Goal: Find specific page/section: Find specific page/section

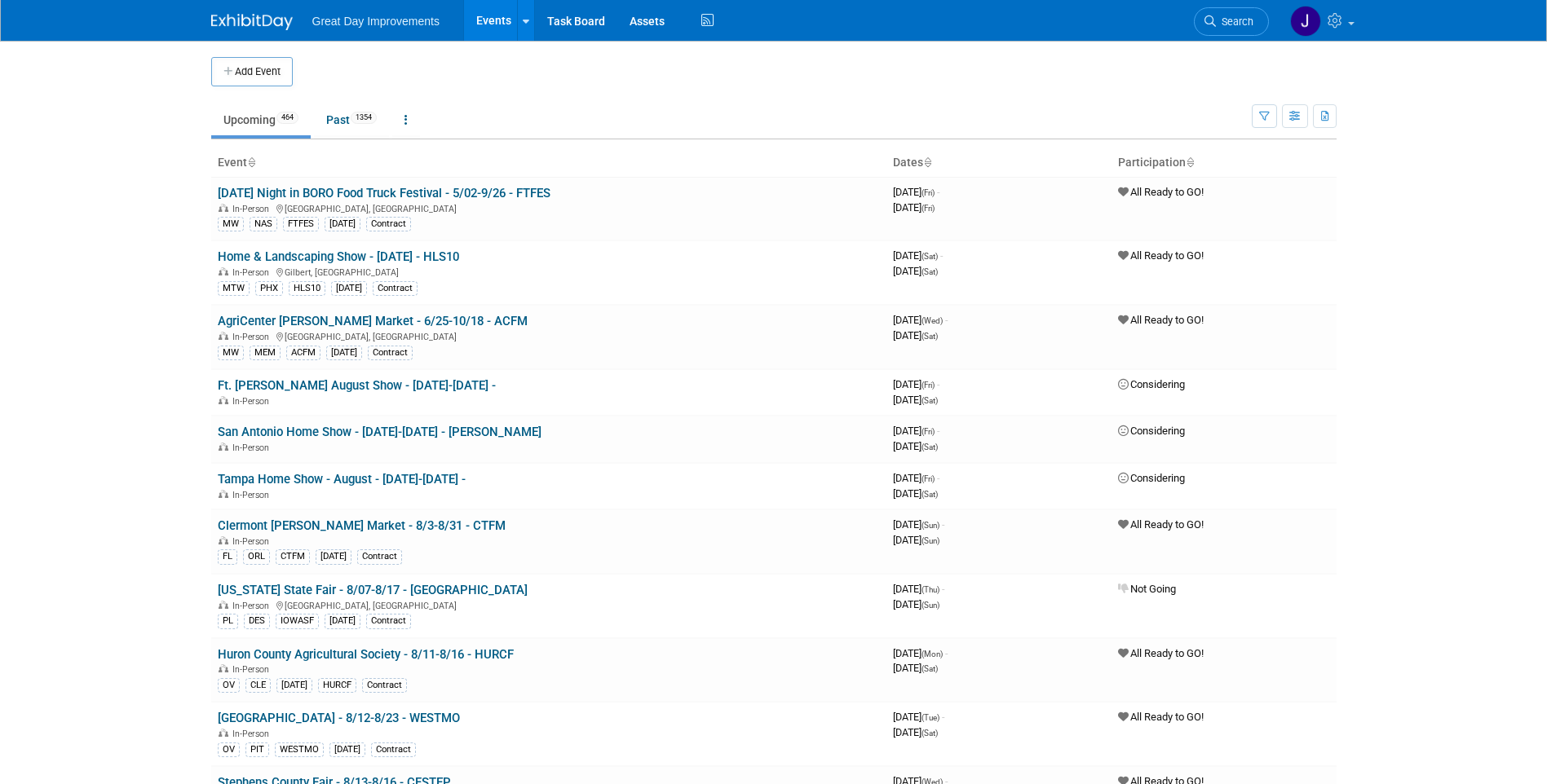
drag, startPoint x: 1225, startPoint y: 22, endPoint x: 1125, endPoint y: 56, distance: 105.6
click at [1225, 22] on span "Search" at bounding box center [1235, 21] width 37 height 12
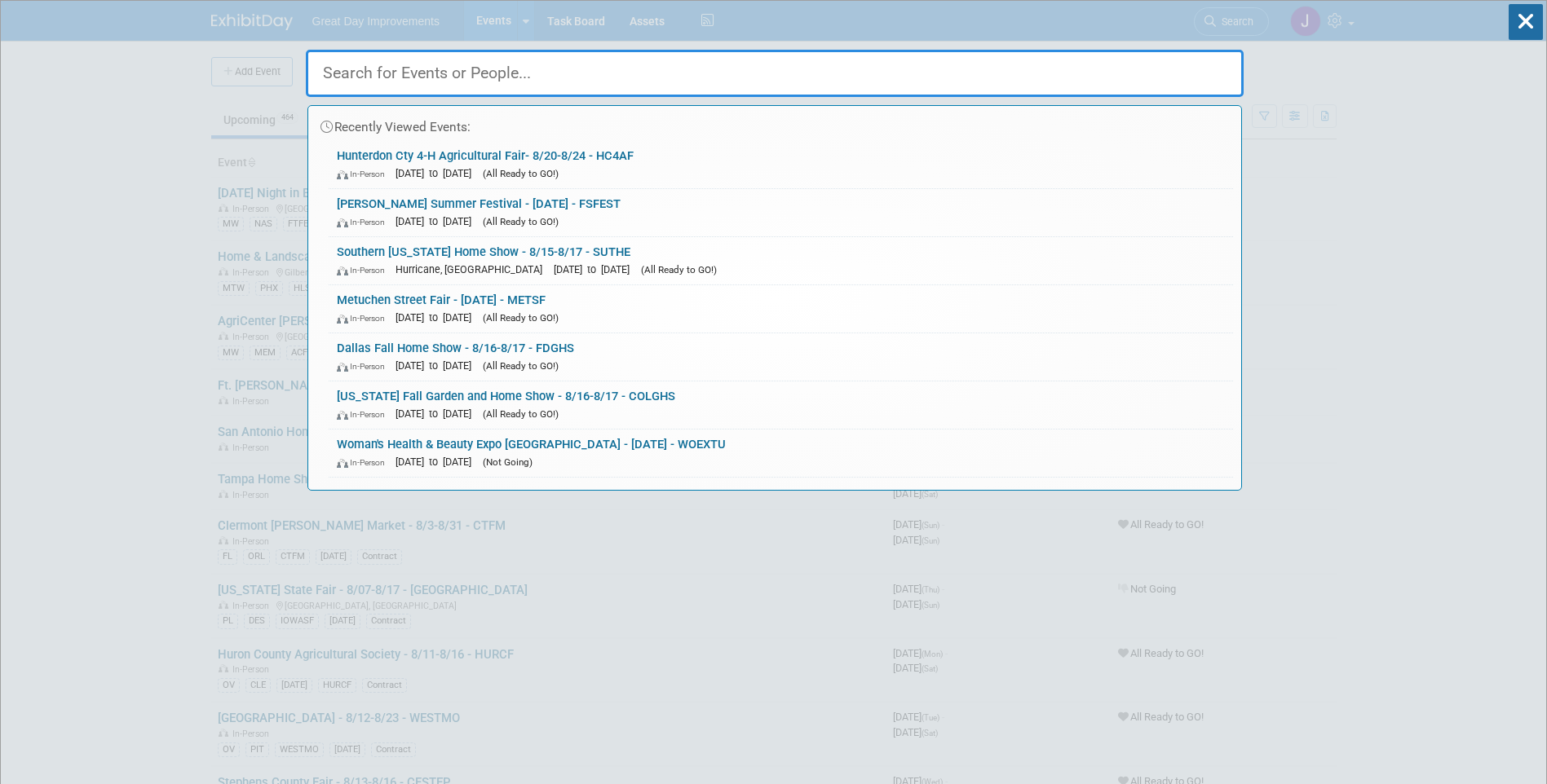
paste input "CTFM"
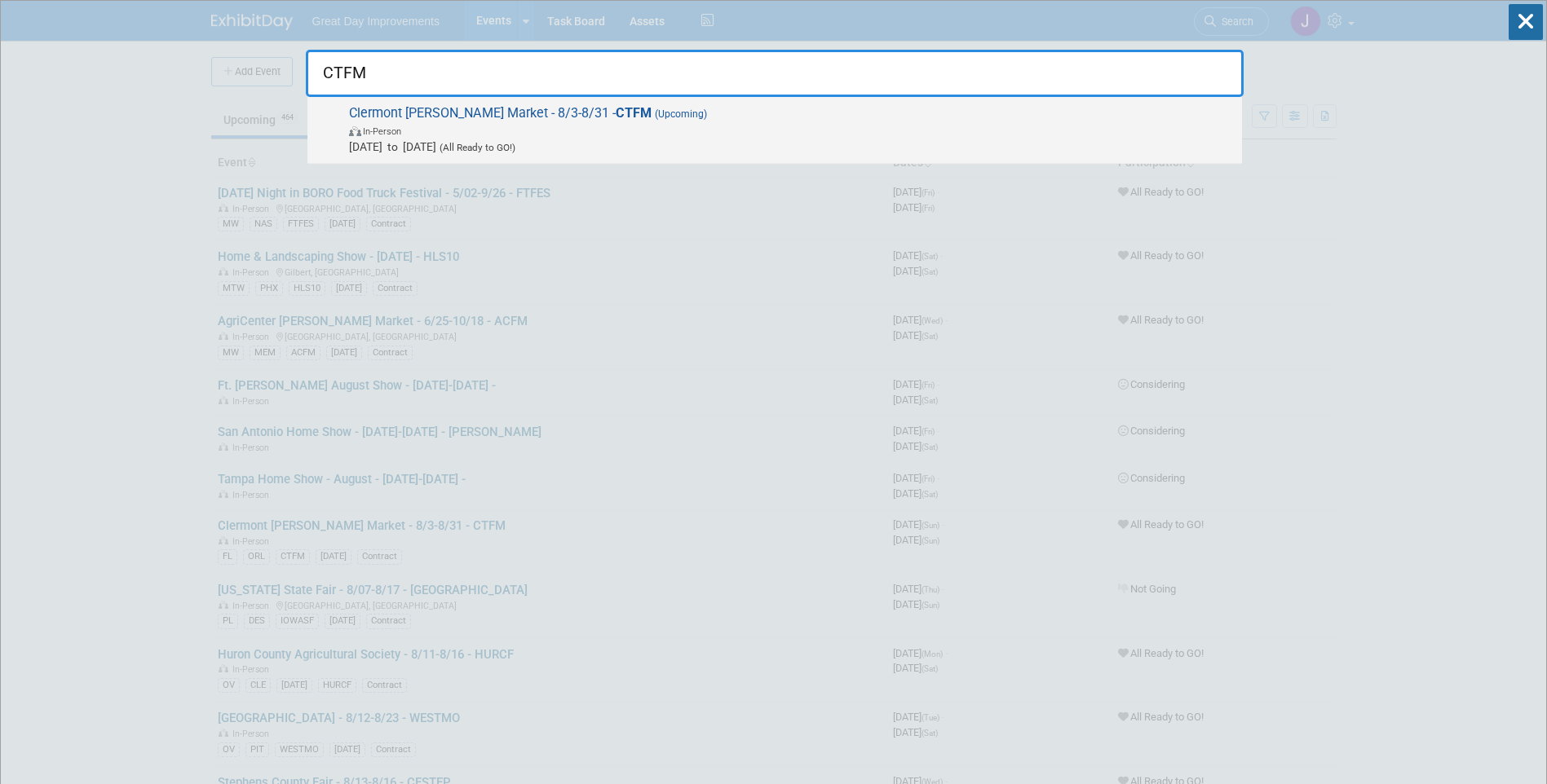
type input "CTFM"
click at [481, 136] on span "In-Person" at bounding box center [791, 131] width 885 height 16
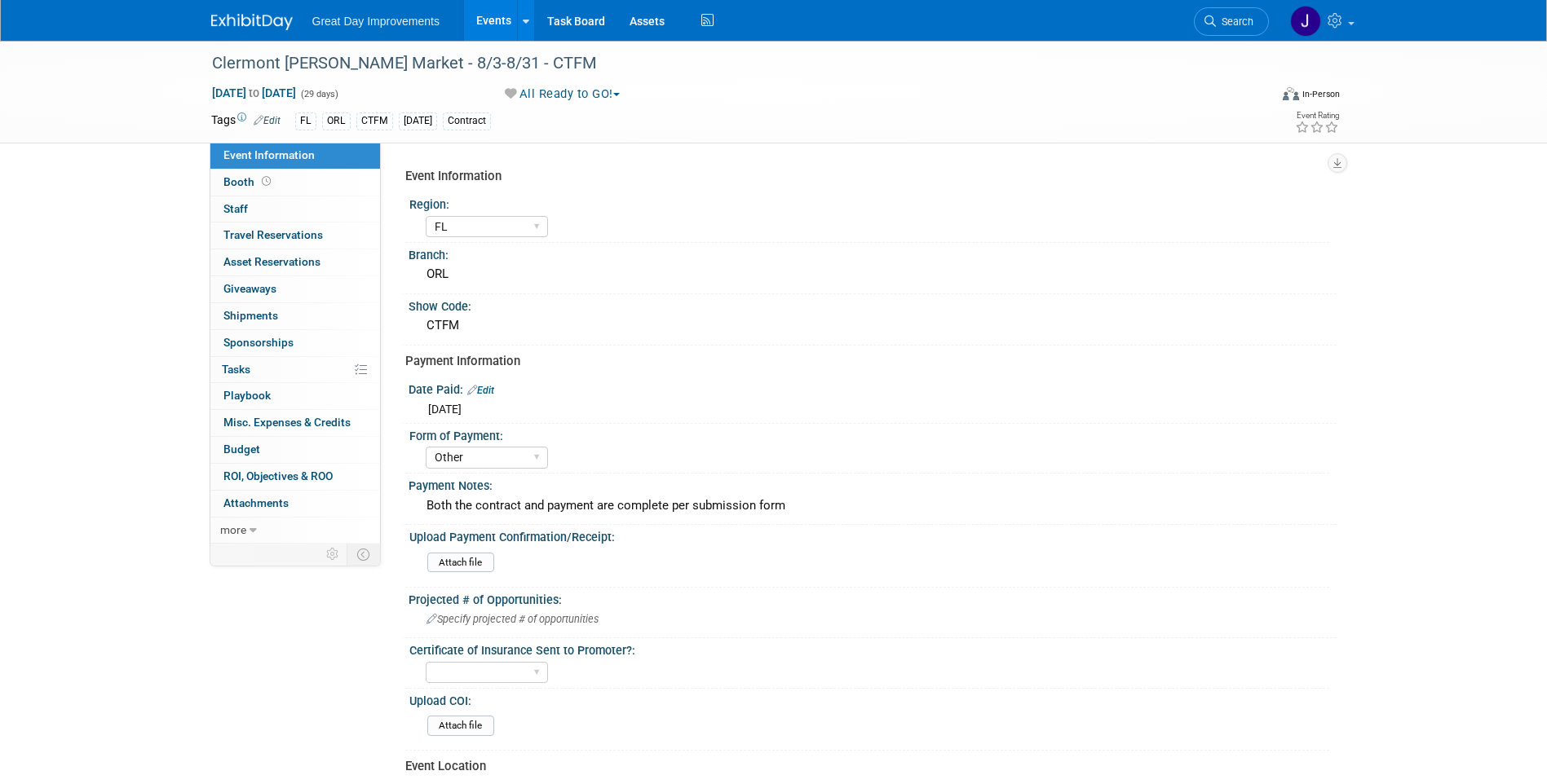
select select "FL"
select select "Other"
click at [252, 66] on div "Clermont [PERSON_NAME] Market - 8/3-8/31 - CTFM" at bounding box center [725, 64] width 1038 height 29
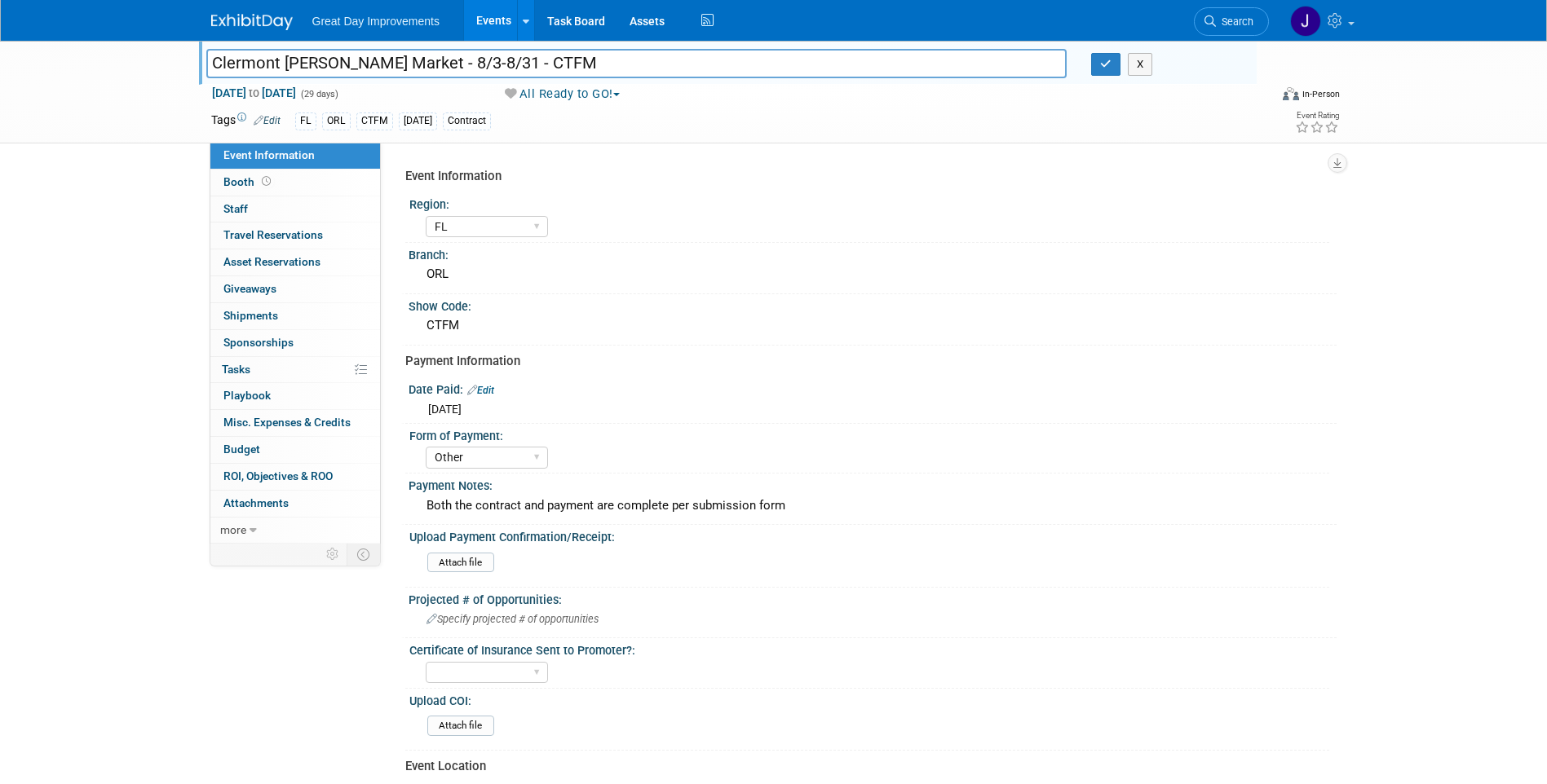
drag, startPoint x: 543, startPoint y: 60, endPoint x: 211, endPoint y: 53, distance: 332.1
click at [211, 53] on input "Clermont [PERSON_NAME] Market - 8/3-8/31 - CTFM" at bounding box center [637, 63] width 861 height 28
click at [1252, 33] on link "Search" at bounding box center [1231, 21] width 75 height 28
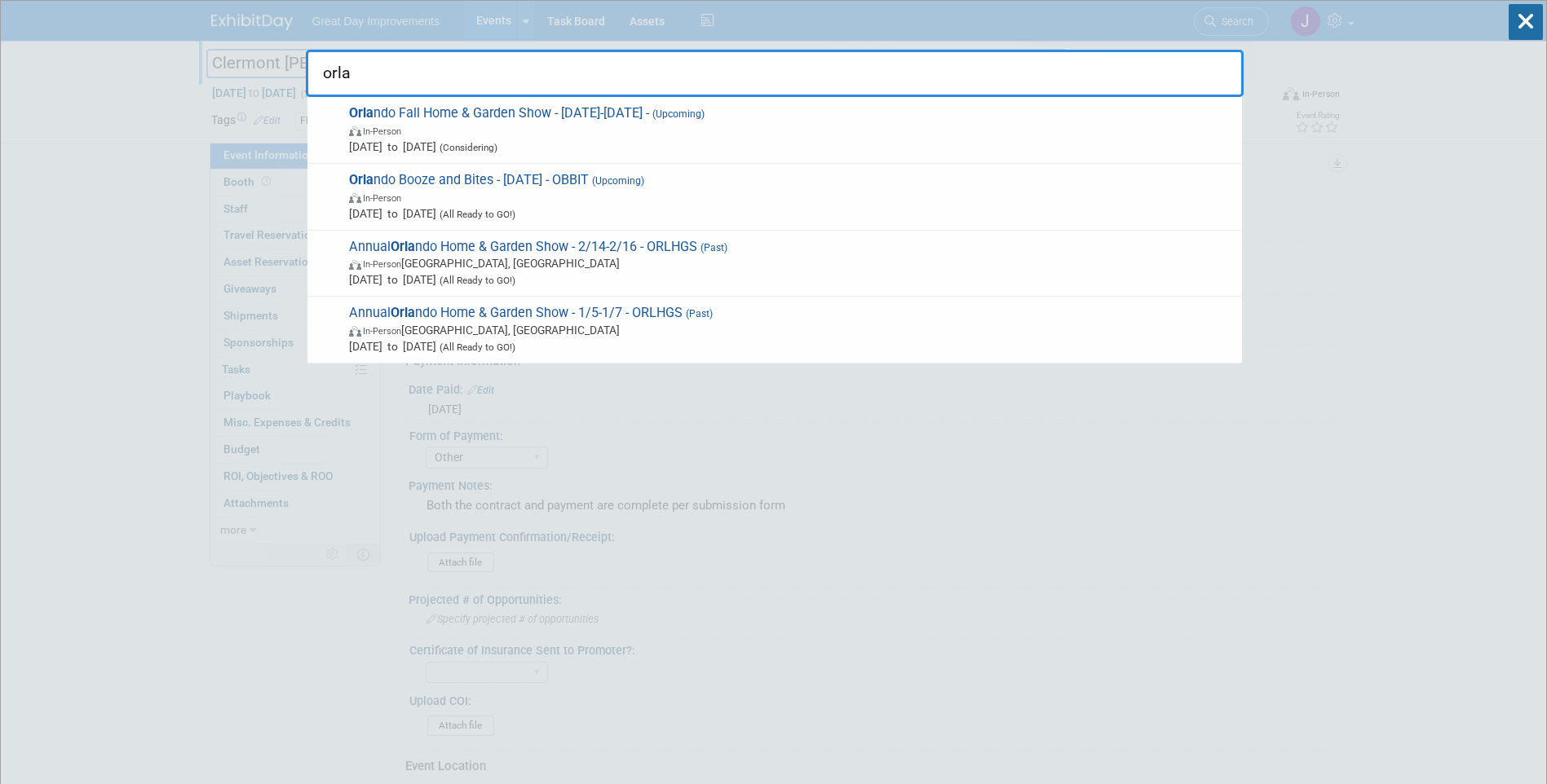
drag, startPoint x: 375, startPoint y: 67, endPoint x: 288, endPoint y: 72, distance: 87.1
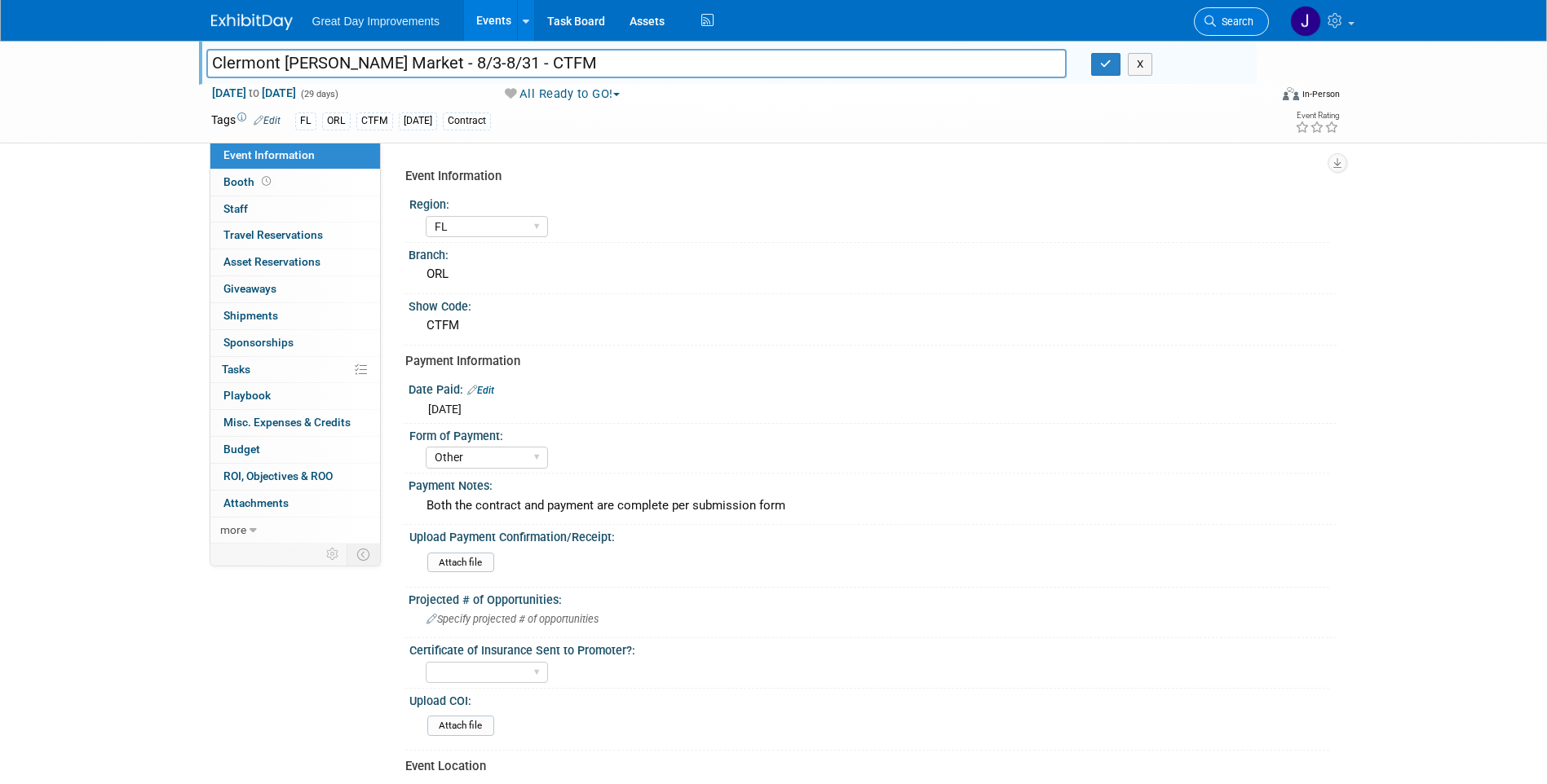
click at [1247, 23] on span "Search" at bounding box center [1235, 21] width 37 height 12
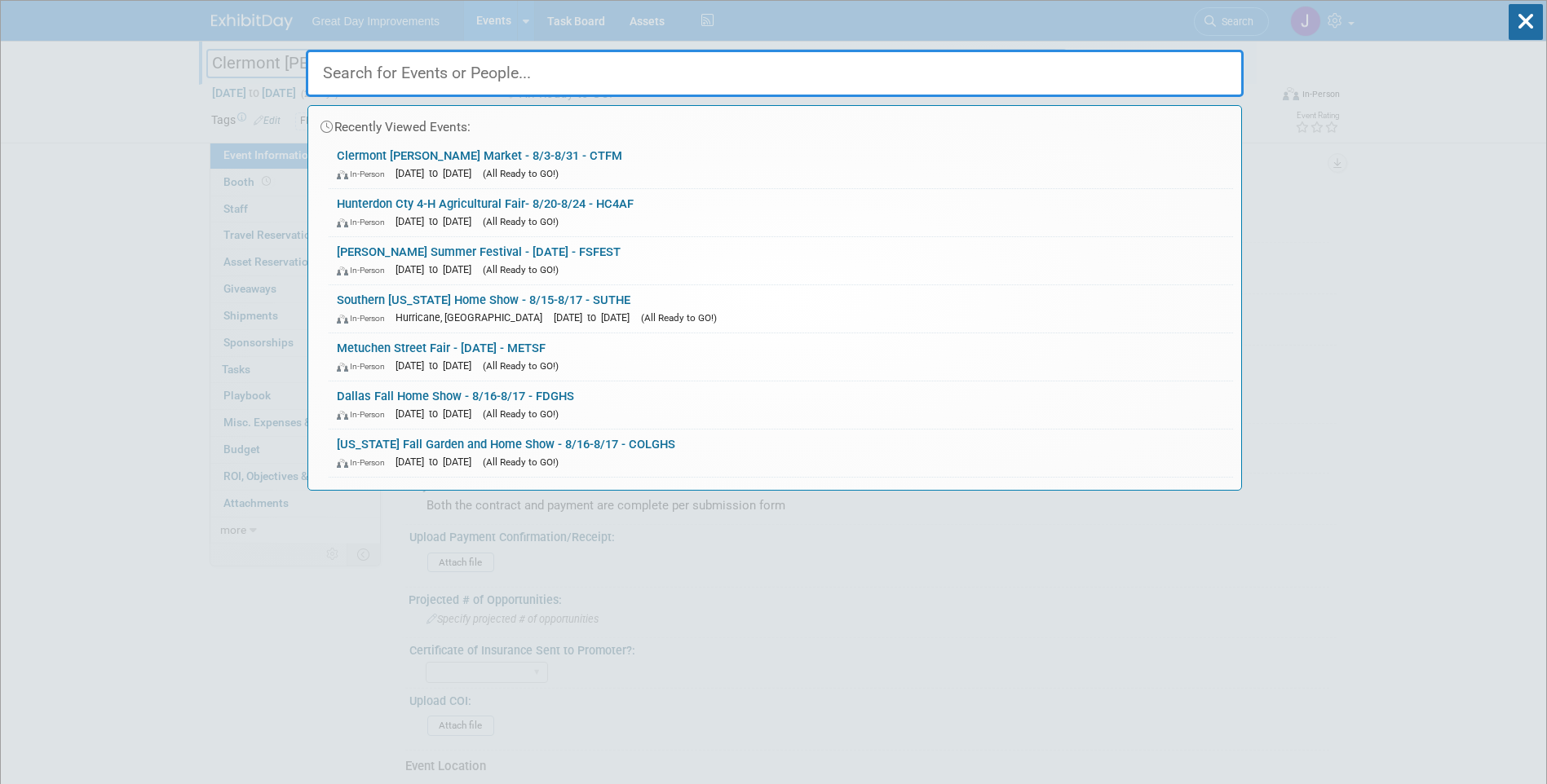
click at [401, 74] on input "text" at bounding box center [774, 73] width 938 height 47
paste input "WILSCF"
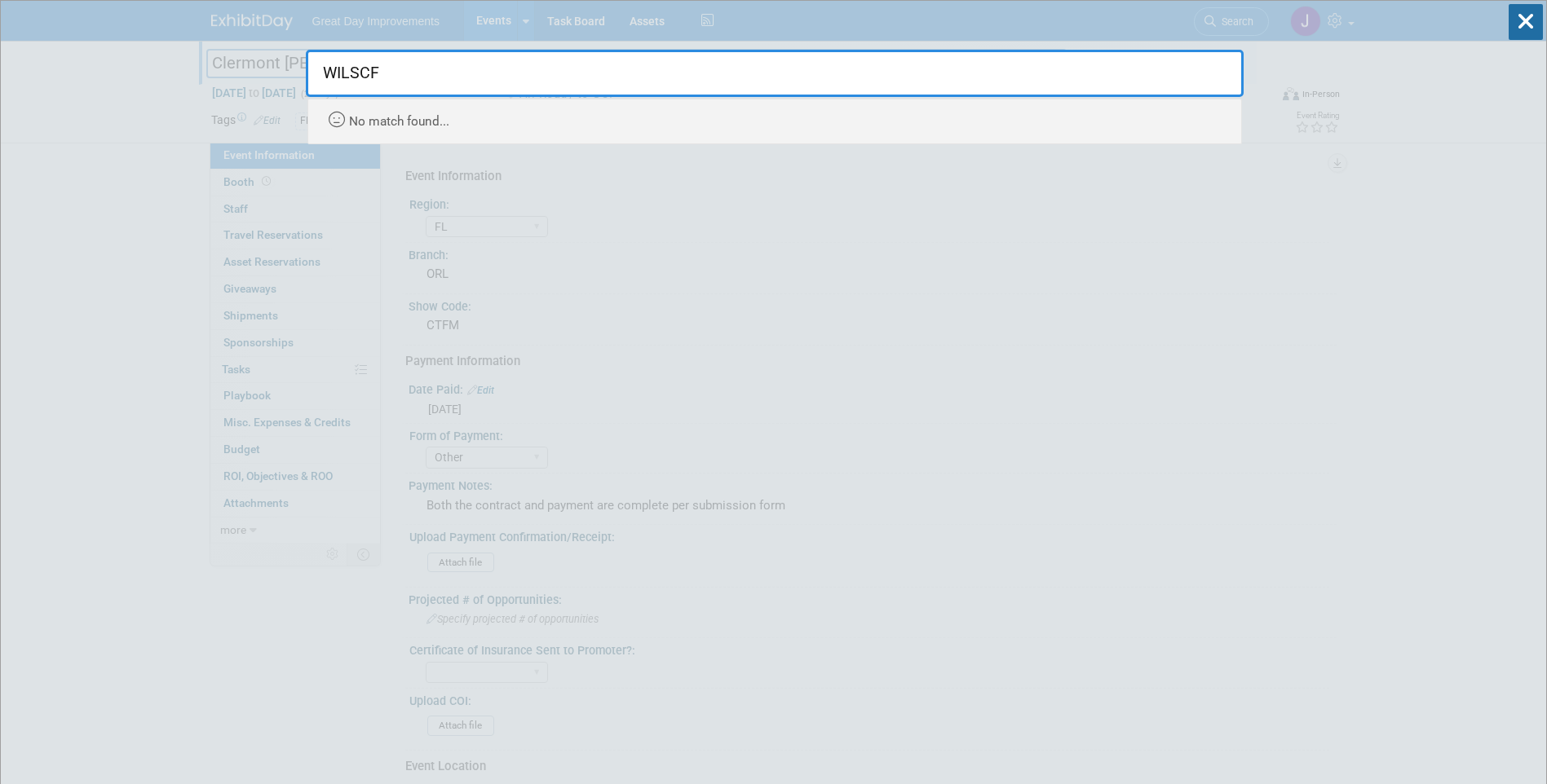
type input "WILSCF"
